Goal: Transaction & Acquisition: Purchase product/service

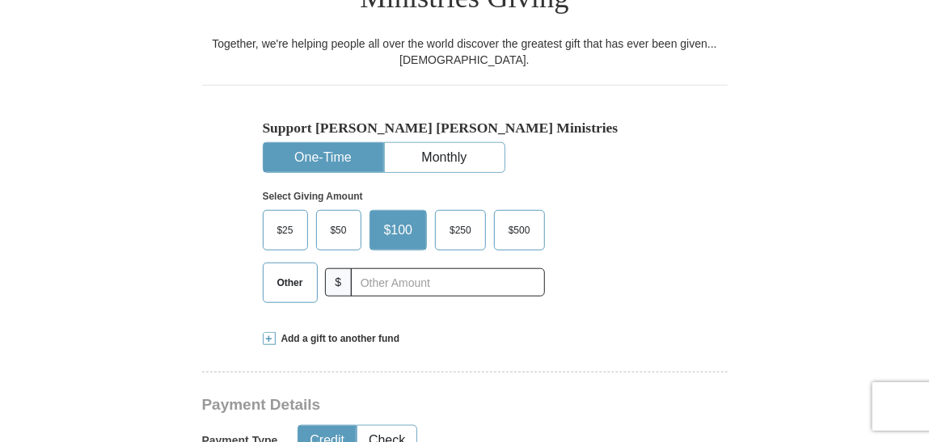
scroll to position [462, 0]
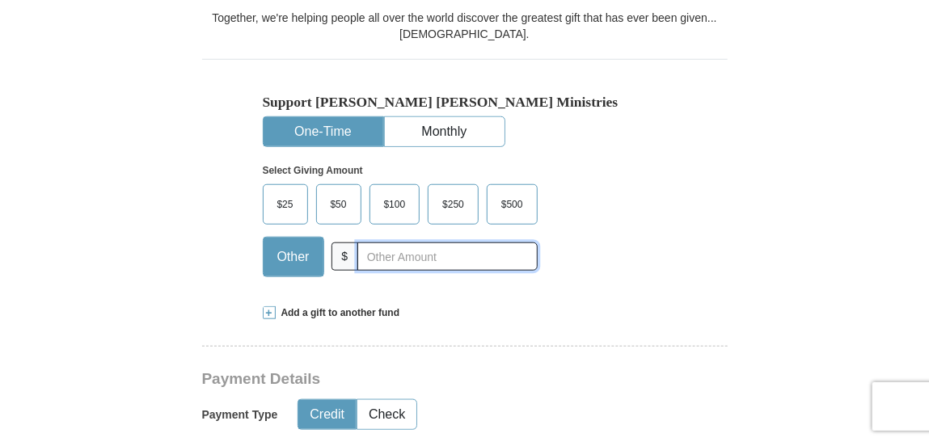
click at [389, 243] on input "text" at bounding box center [447, 257] width 180 height 28
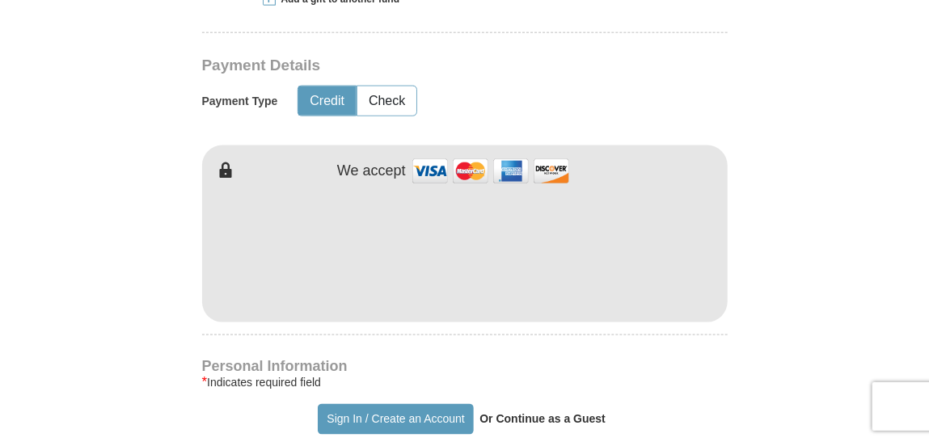
scroll to position [786, 0]
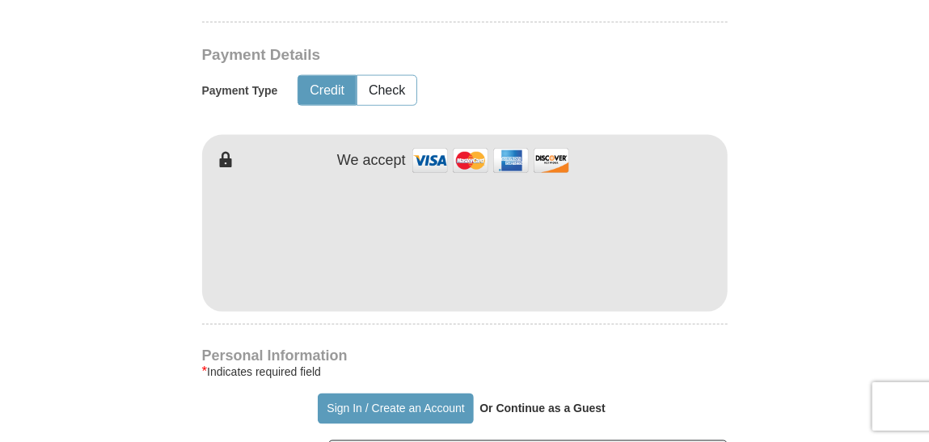
type input "300"
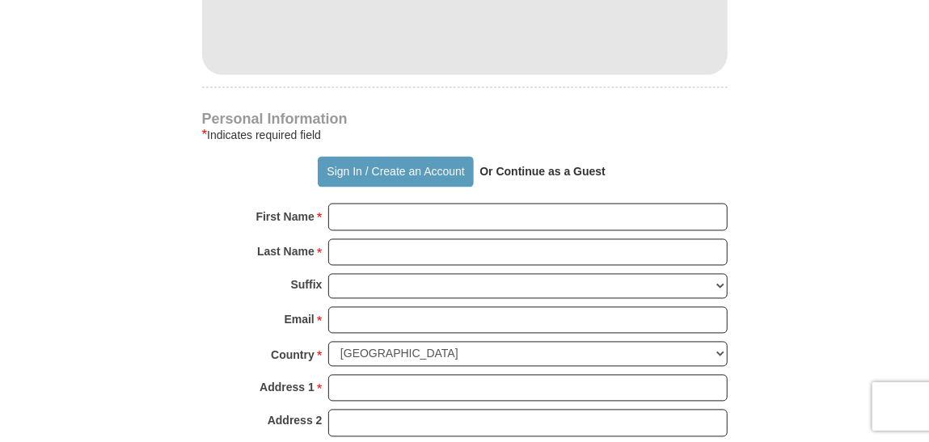
scroll to position [1027, 0]
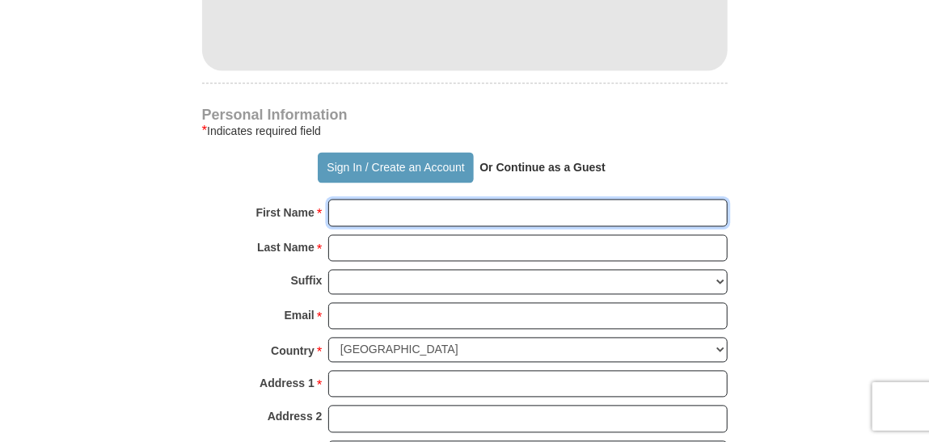
click at [377, 200] on input "First Name *" at bounding box center [528, 213] width 400 height 27
type input "[PERSON_NAME]"
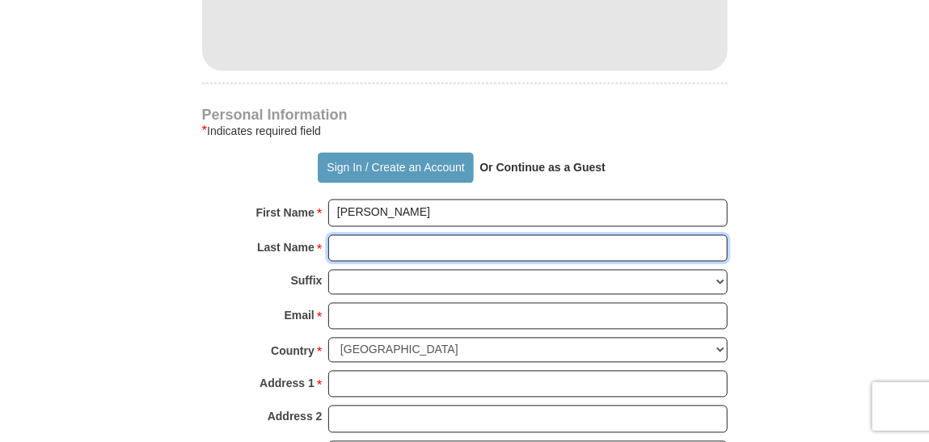
type input "Wood"
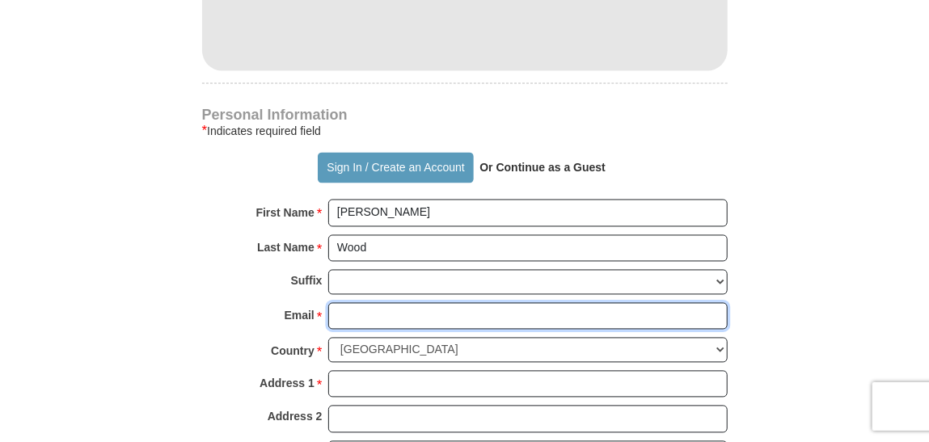
type input "[EMAIL_ADDRESS][DOMAIN_NAME]"
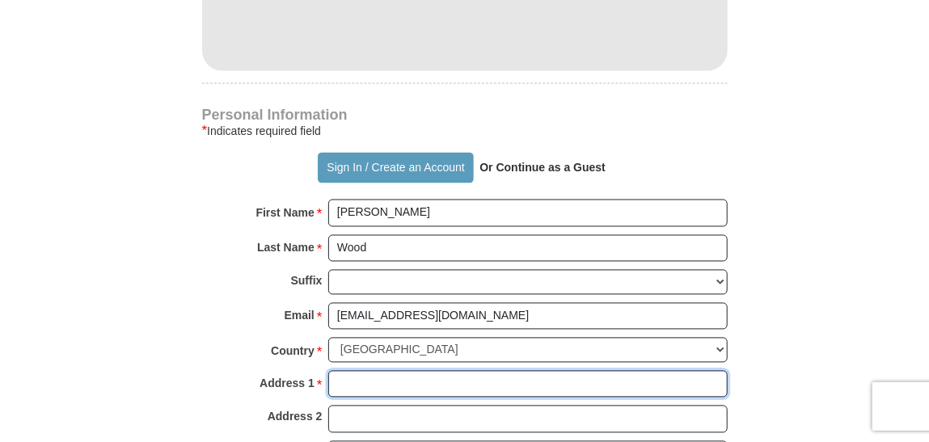
type input "[STREET_ADDRESS]"
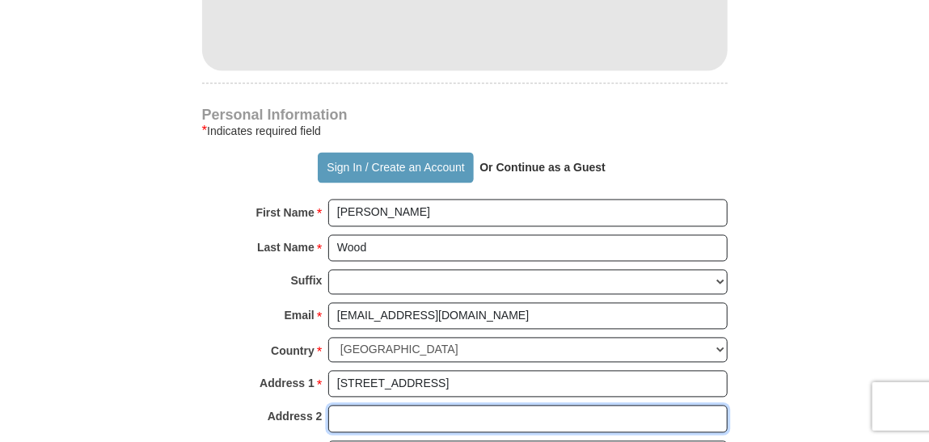
type input "[STREET_ADDRESS]"
type input "Cocoa"
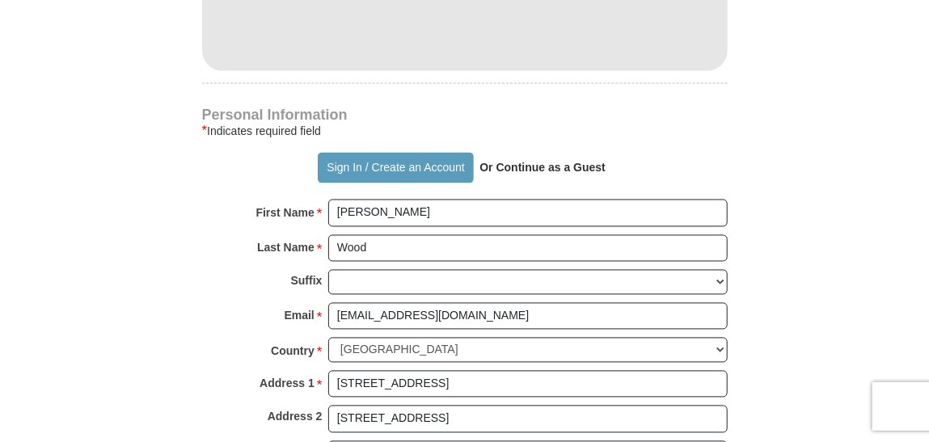
type input "32927"
type input "3213551811"
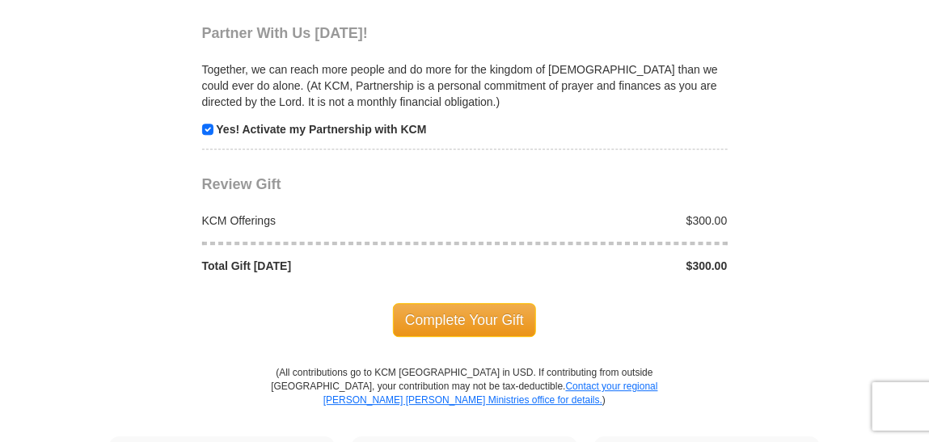
scroll to position [1629, 0]
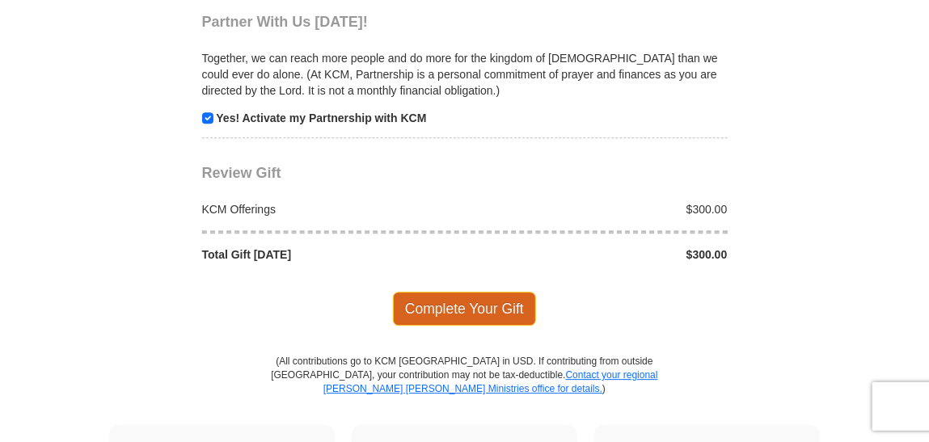
click at [497, 292] on span "Complete Your Gift" at bounding box center [464, 309] width 143 height 34
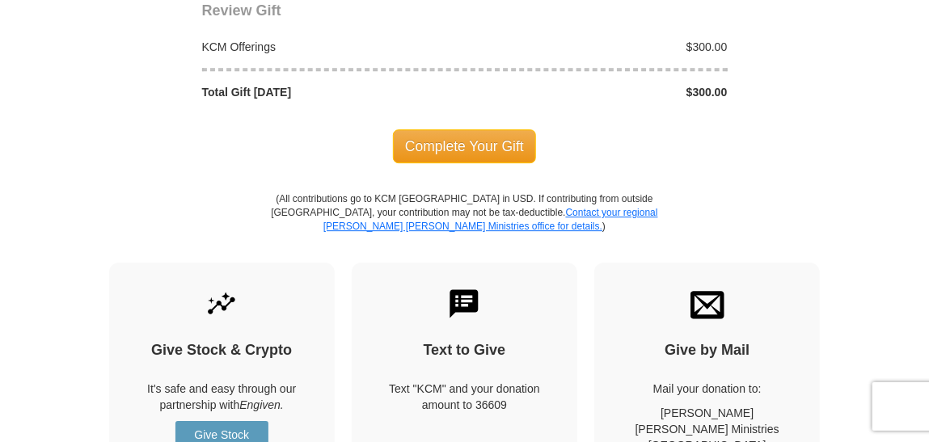
scroll to position [1816, 0]
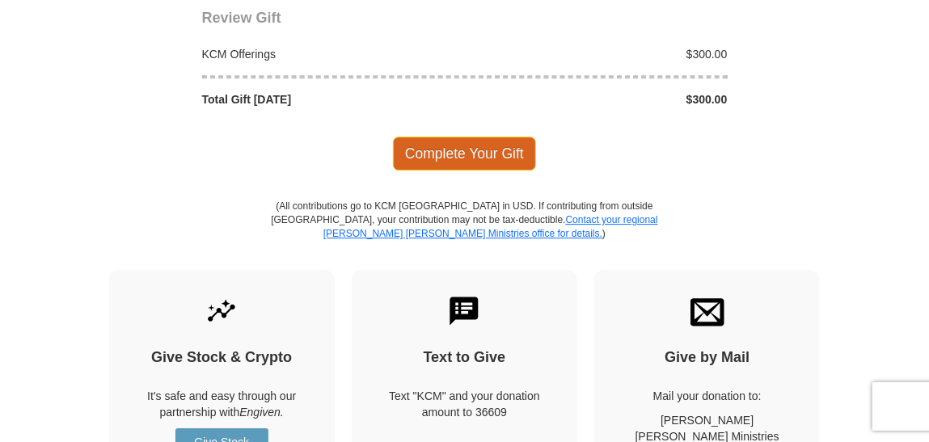
click at [454, 137] on span "Complete Your Gift" at bounding box center [464, 154] width 143 height 34
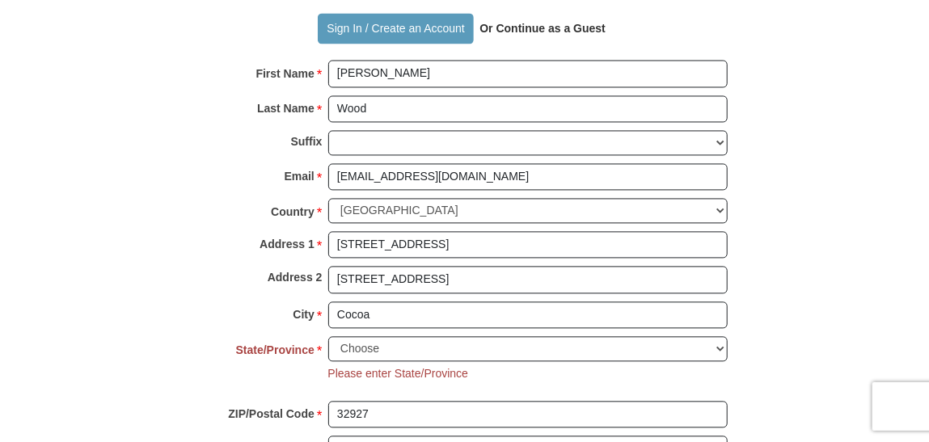
scroll to position [1144, 0]
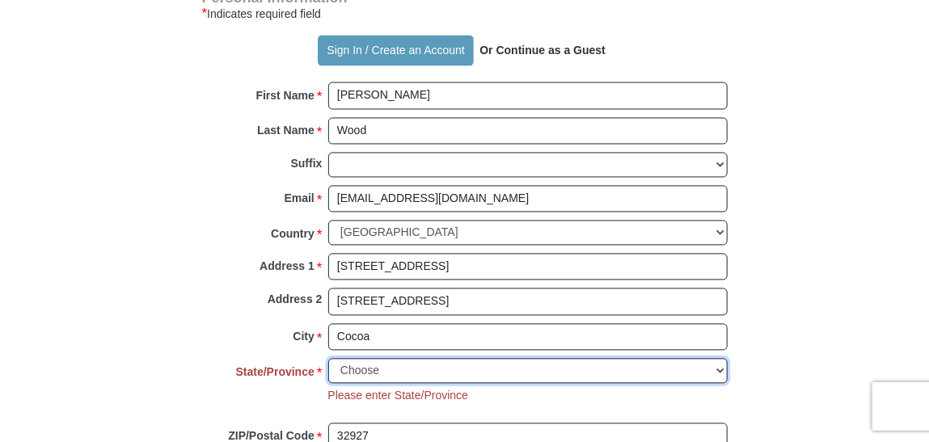
click at [720, 359] on select "Choose [US_STATE] [US_STATE] [US_STATE] [US_STATE] [US_STATE] Armed Forces Amer…" at bounding box center [528, 371] width 400 height 25
select select "FL"
click at [328, 359] on select "Choose [US_STATE] [US_STATE] [US_STATE] [US_STATE] [US_STATE] Armed Forces Amer…" at bounding box center [528, 371] width 400 height 25
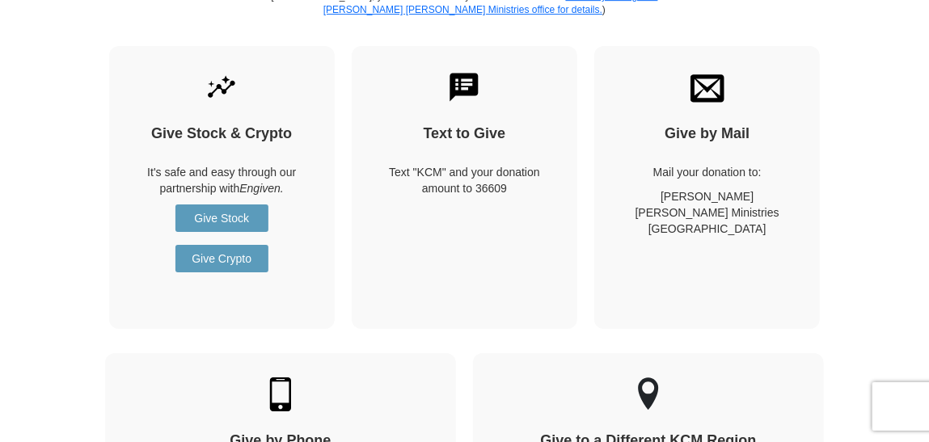
scroll to position [1618, 0]
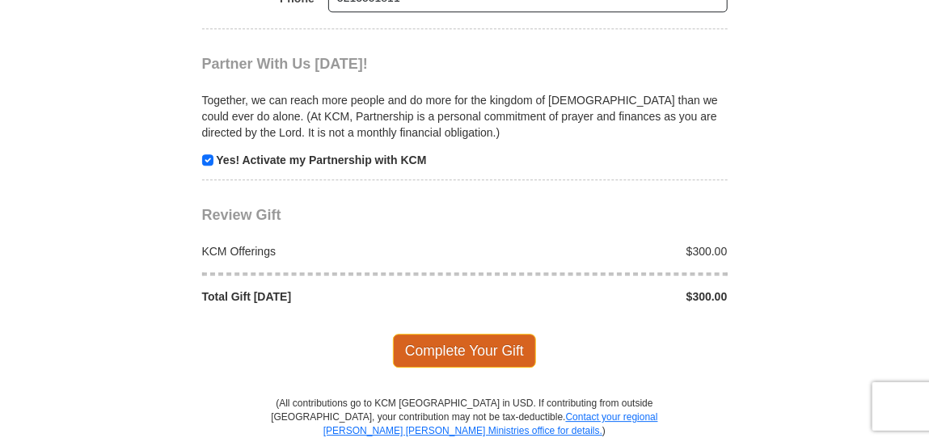
click at [511, 334] on span "Complete Your Gift" at bounding box center [464, 351] width 143 height 34
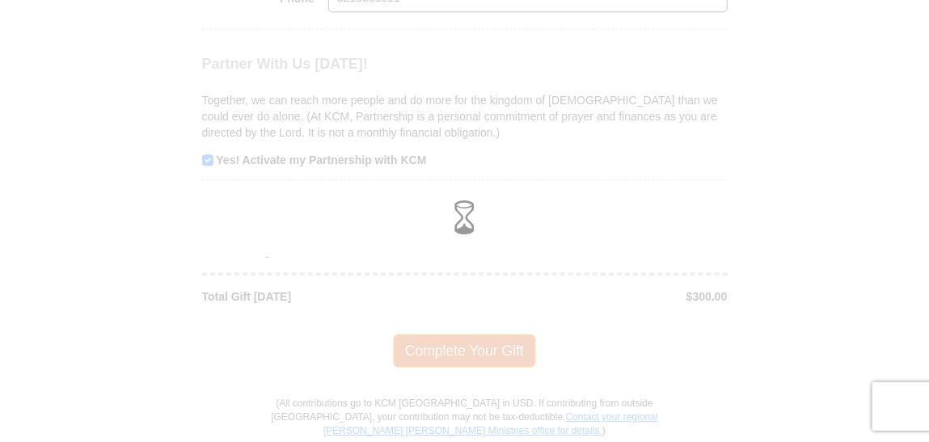
scroll to position [1587, 0]
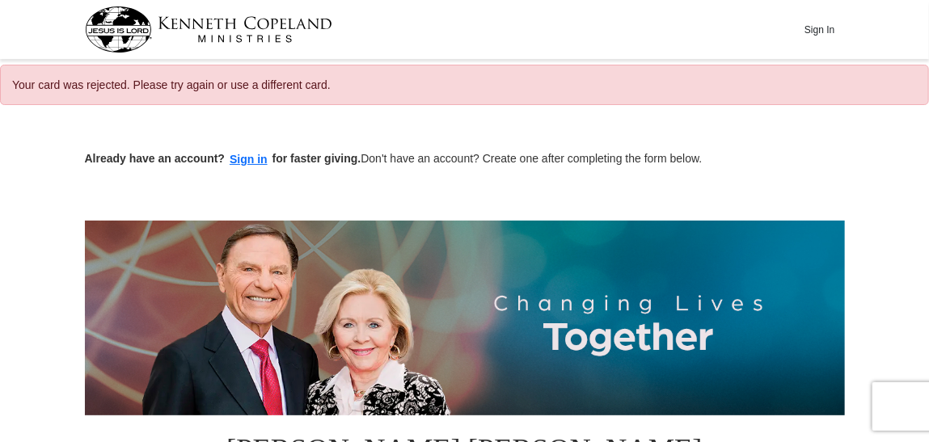
select select "FL"
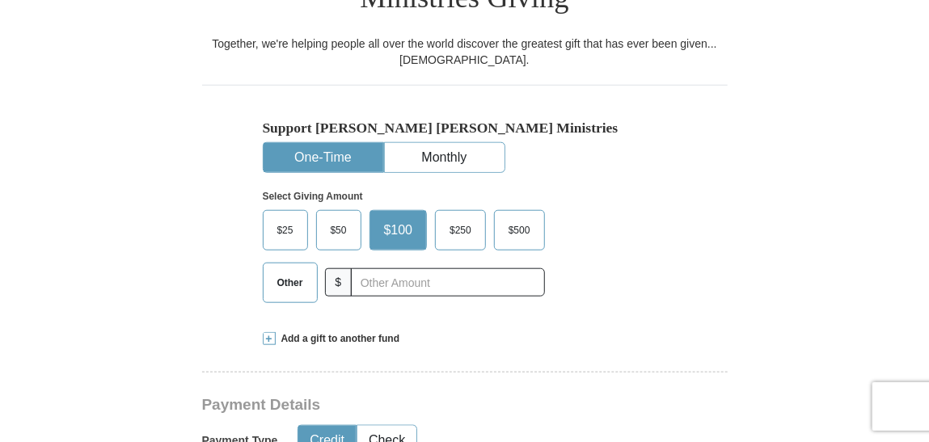
scroll to position [480, 0]
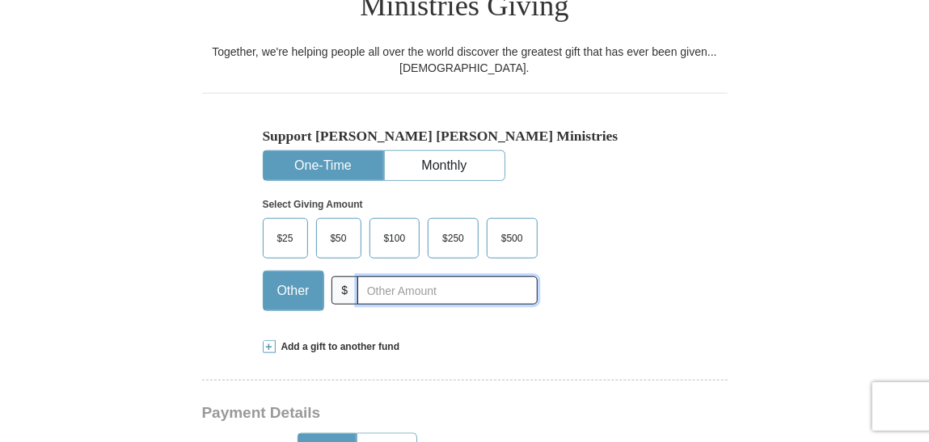
click at [364, 277] on input "text" at bounding box center [447, 291] width 180 height 28
type input "300"
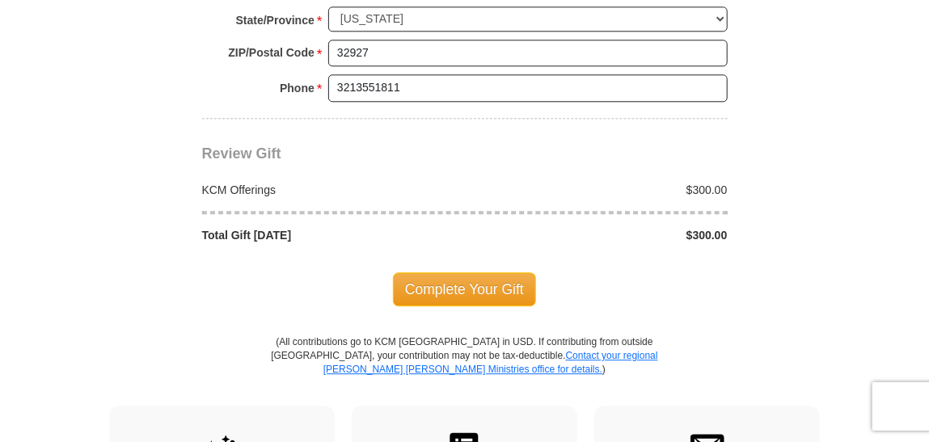
scroll to position [1524, 0]
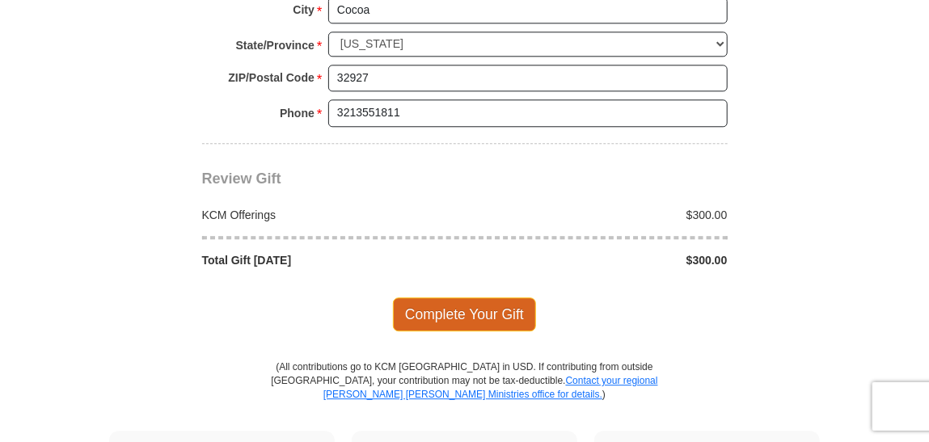
click at [497, 298] on span "Complete Your Gift" at bounding box center [464, 315] width 143 height 34
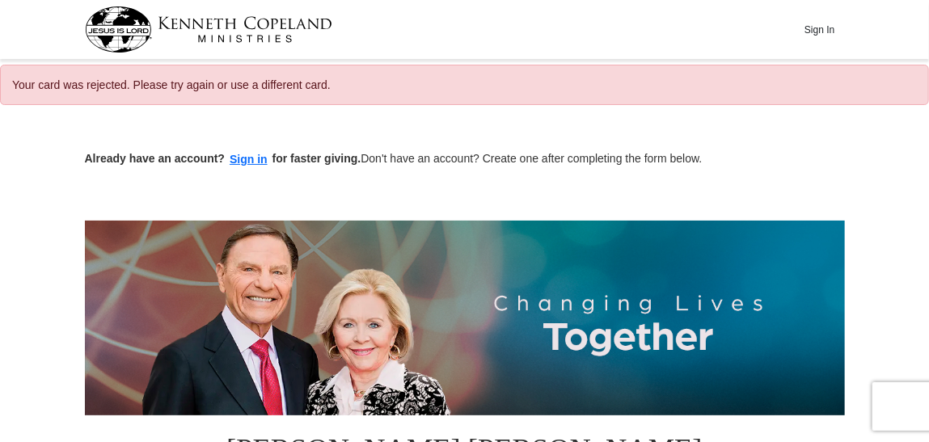
select select "FL"
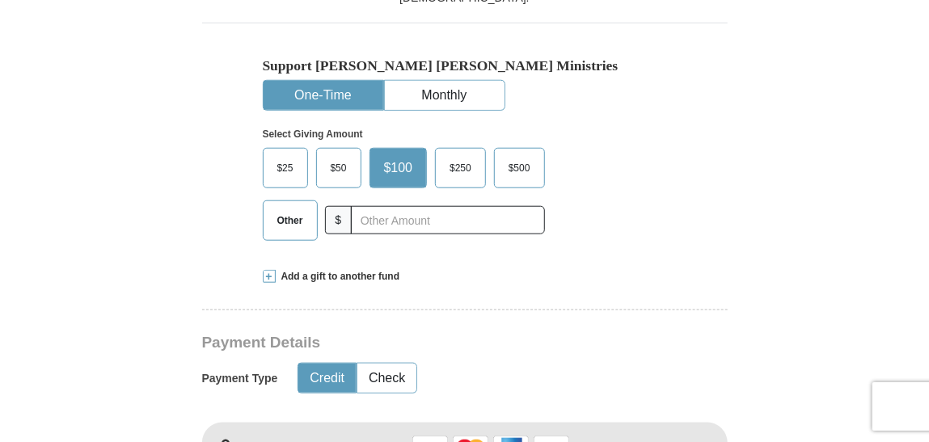
scroll to position [502, 0]
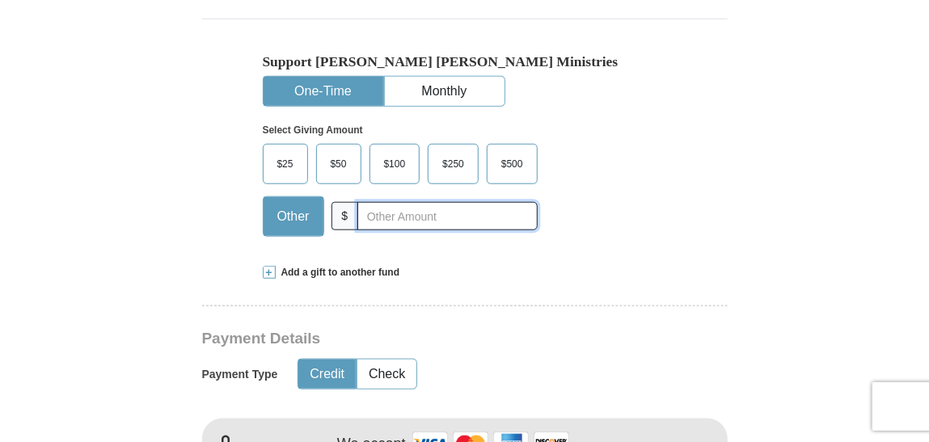
click at [403, 202] on input "text" at bounding box center [447, 216] width 180 height 28
type input "300"
type input "[PERSON_NAME]"
type input "Wood"
type input "[EMAIL_ADDRESS][DOMAIN_NAME]"
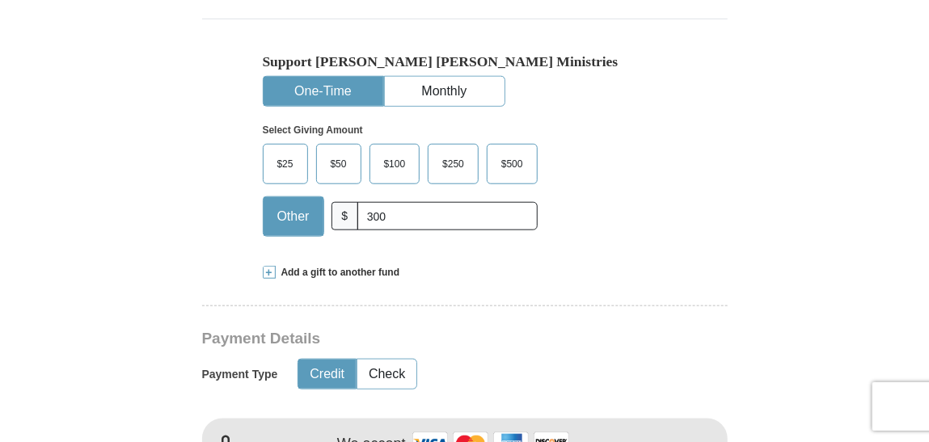
type input "[STREET_ADDRESS]"
type input "Cocoa"
select select "FL"
type input "32927"
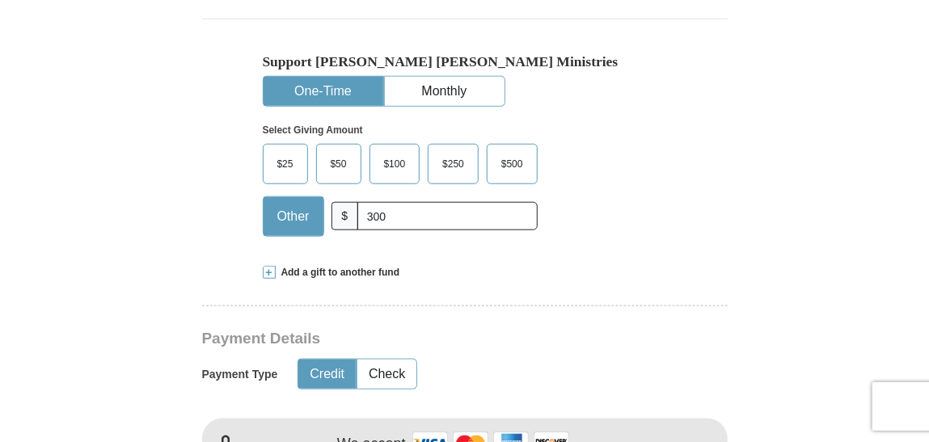
type input "3213551811"
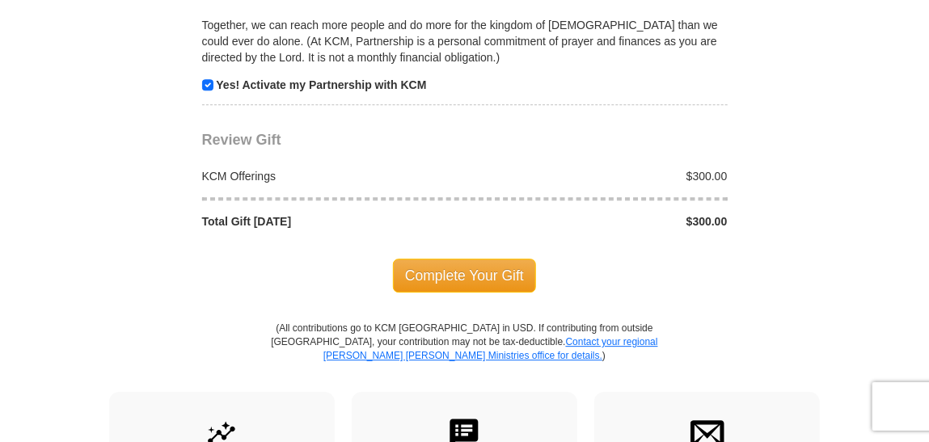
scroll to position [1670, 0]
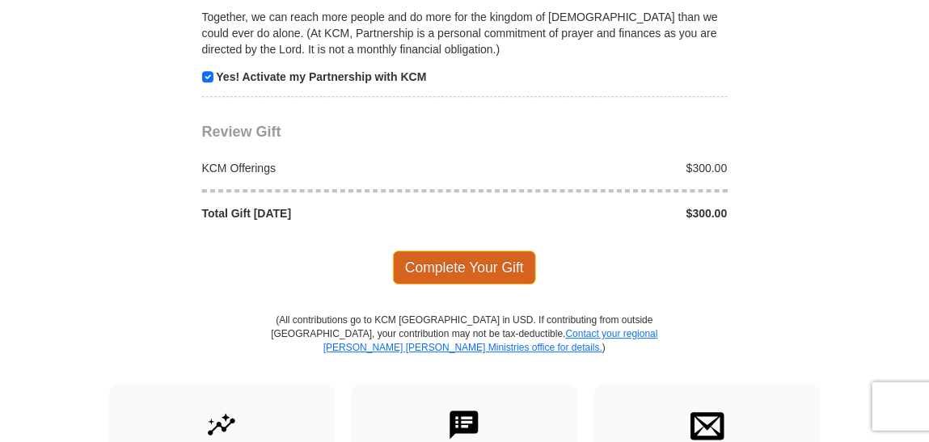
click at [479, 251] on span "Complete Your Gift" at bounding box center [464, 268] width 143 height 34
